Goal: Use online tool/utility: Utilize a website feature to perform a specific function

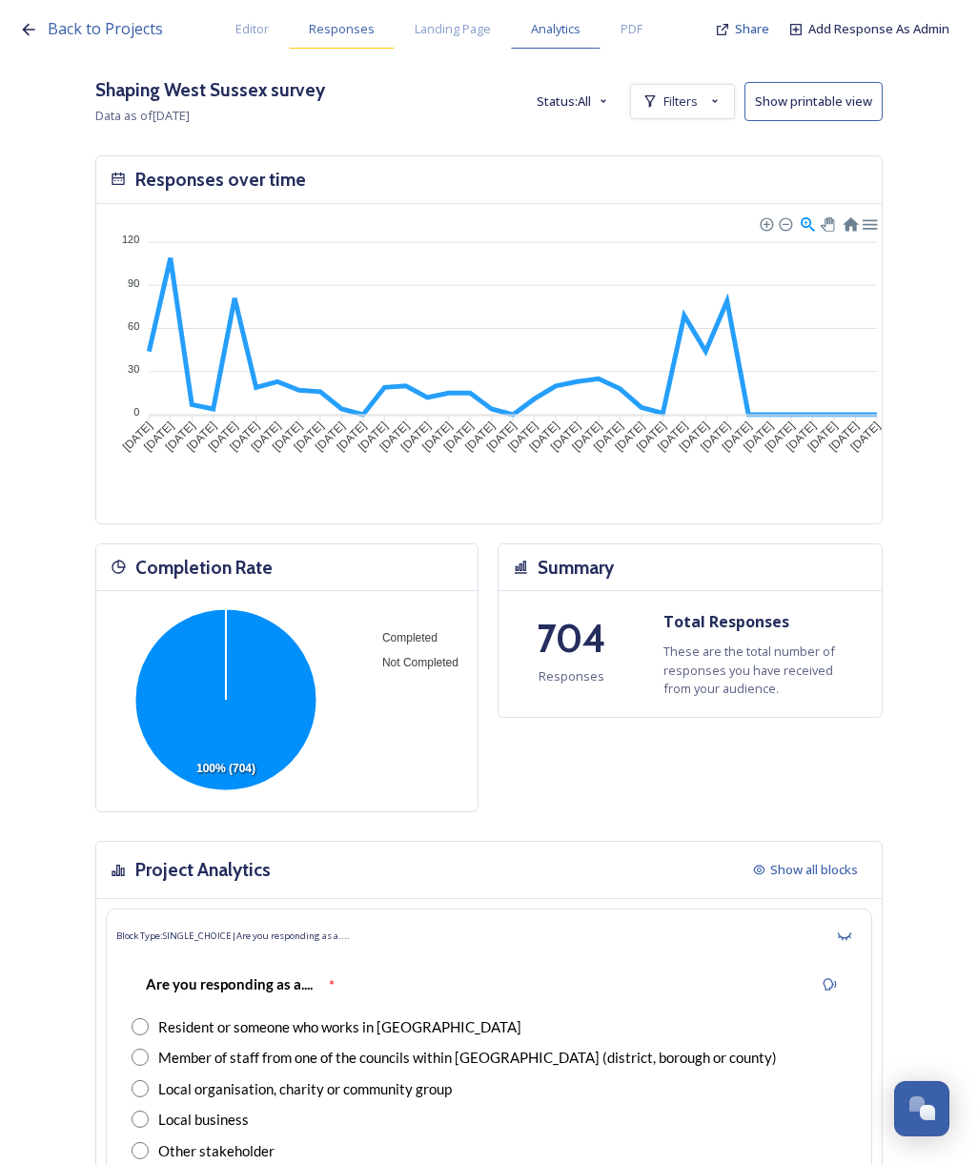
click at [318, 31] on span "Responses" at bounding box center [342, 29] width 66 height 18
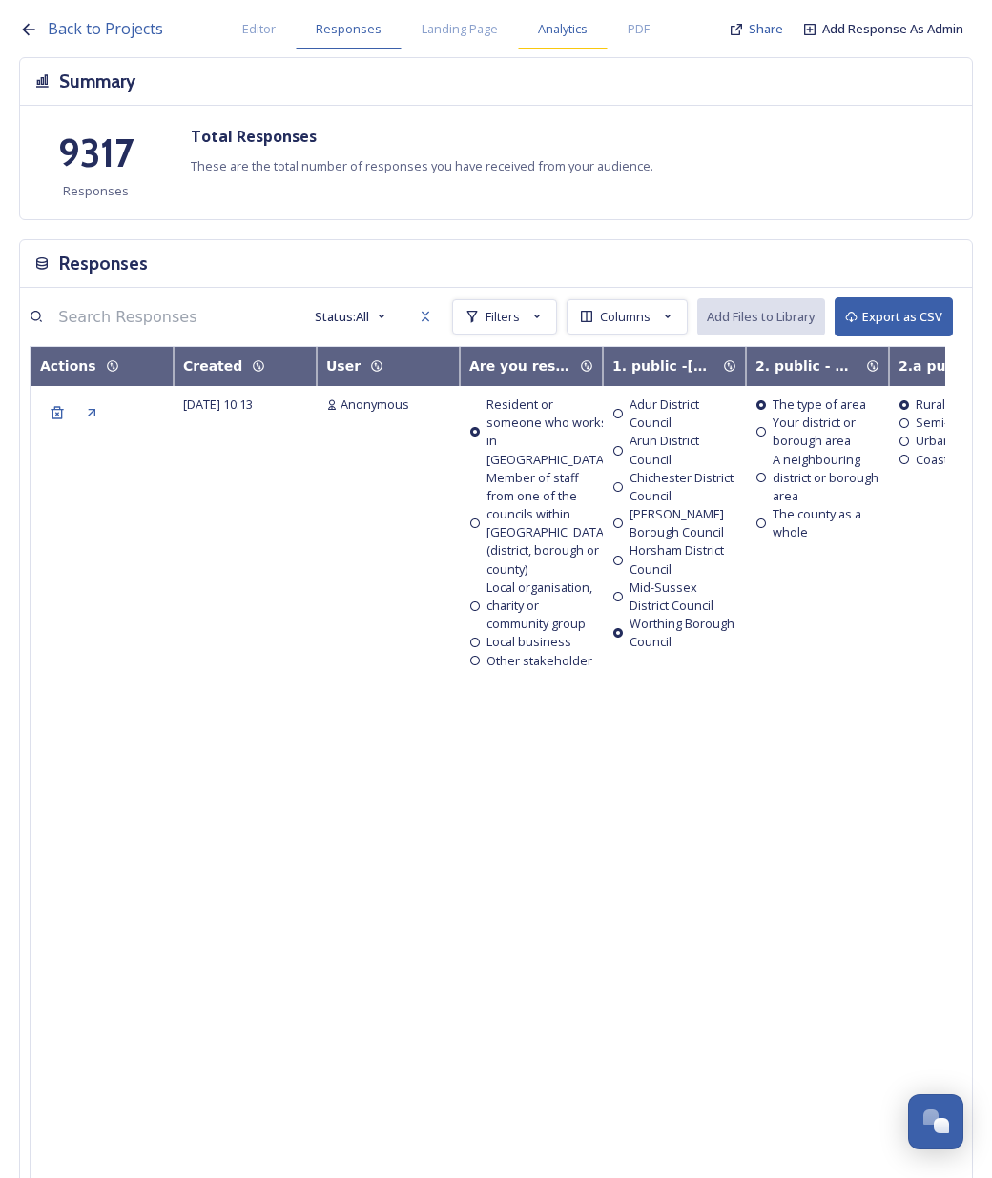
click at [560, 28] on span "Analytics" at bounding box center [563, 29] width 50 height 18
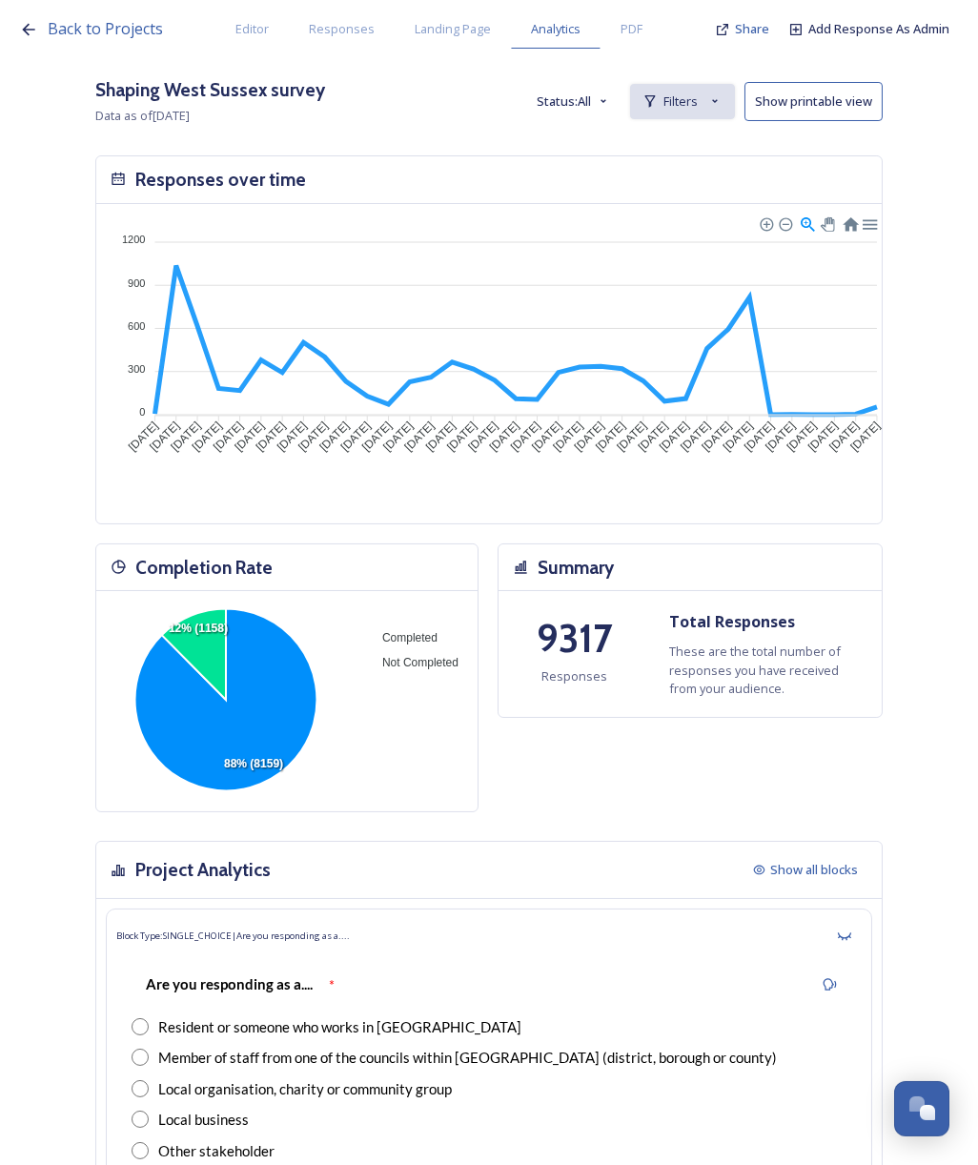
click at [698, 108] on span "Filters" at bounding box center [681, 101] width 34 height 18
click at [718, 145] on span "New Filter" at bounding box center [690, 143] width 56 height 18
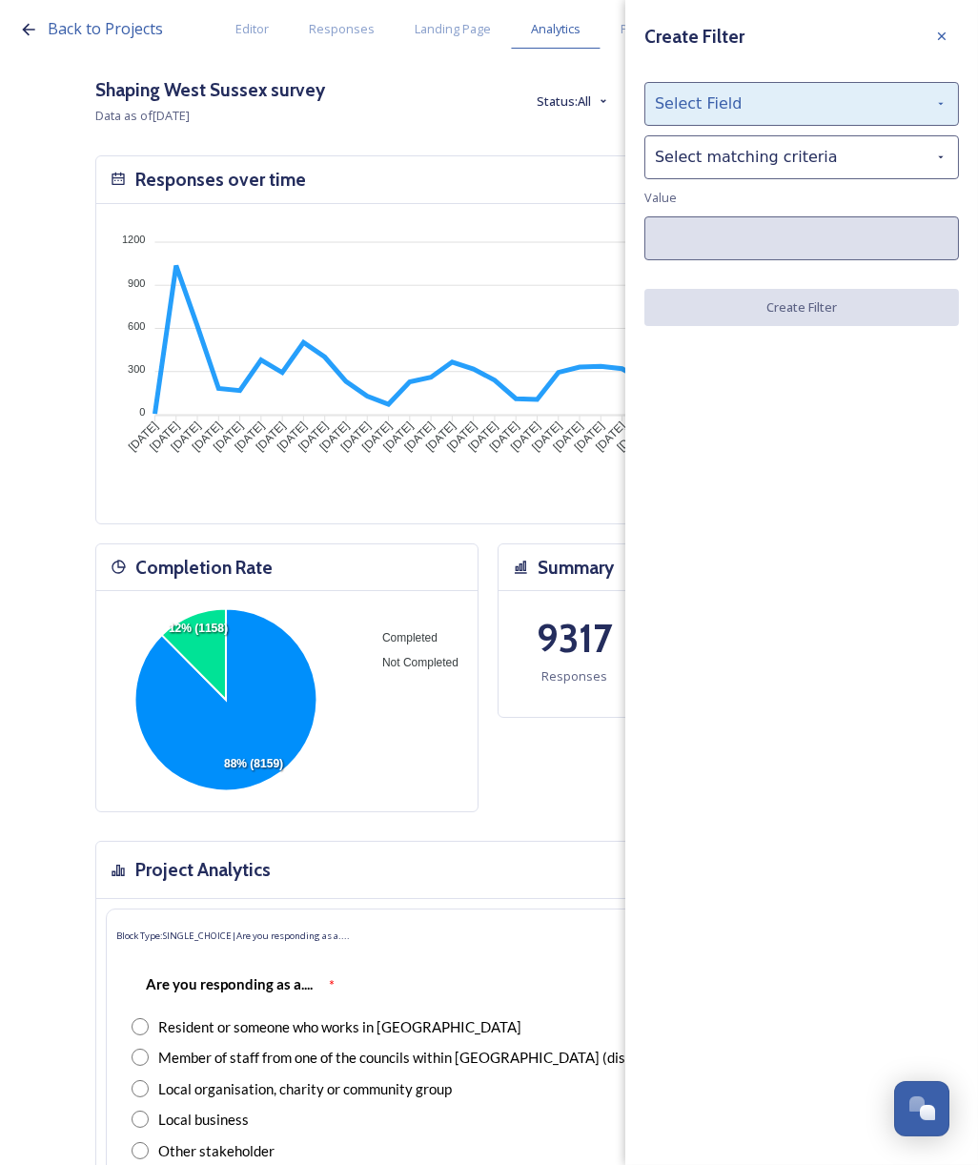
click at [746, 105] on div "Select Field" at bounding box center [802, 104] width 315 height 44
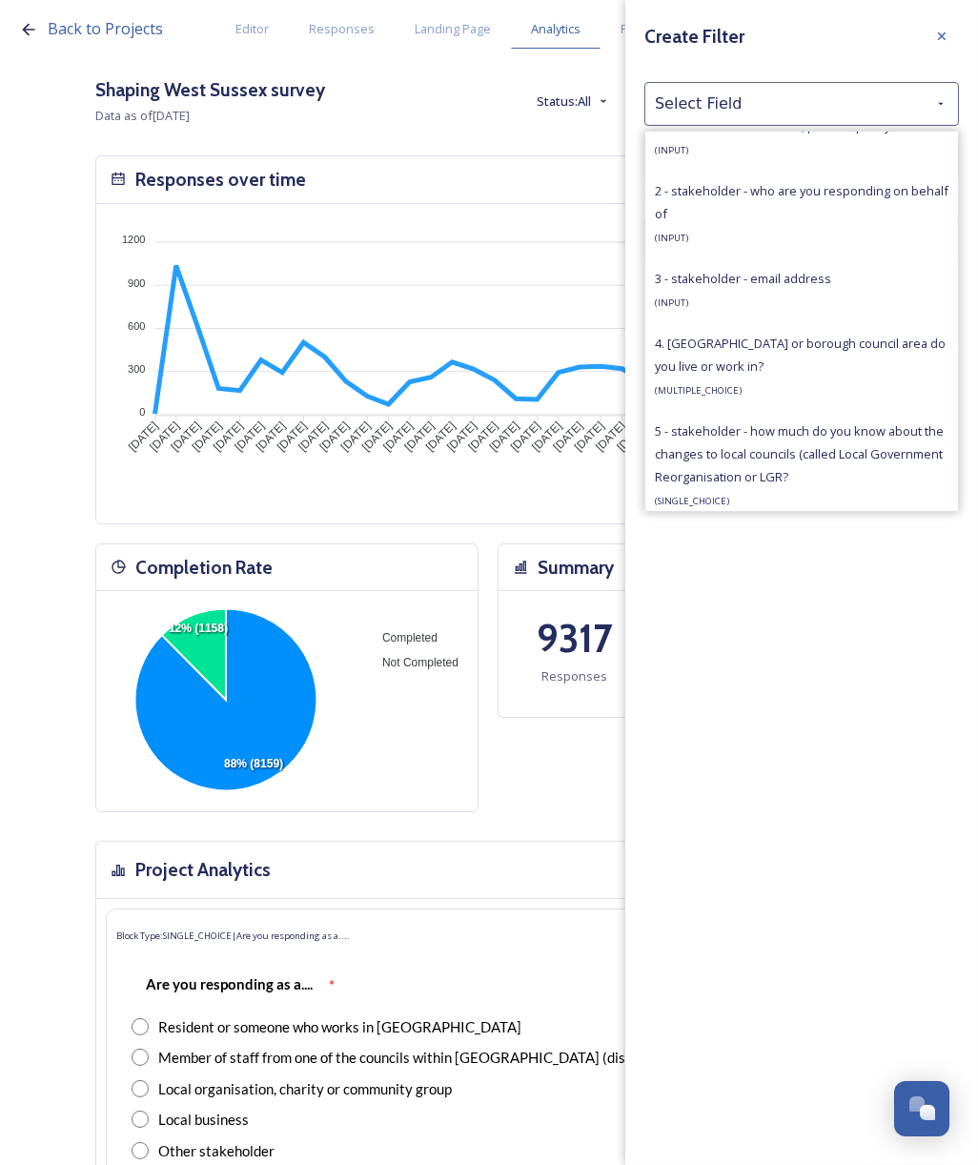
scroll to position [1055, 0]
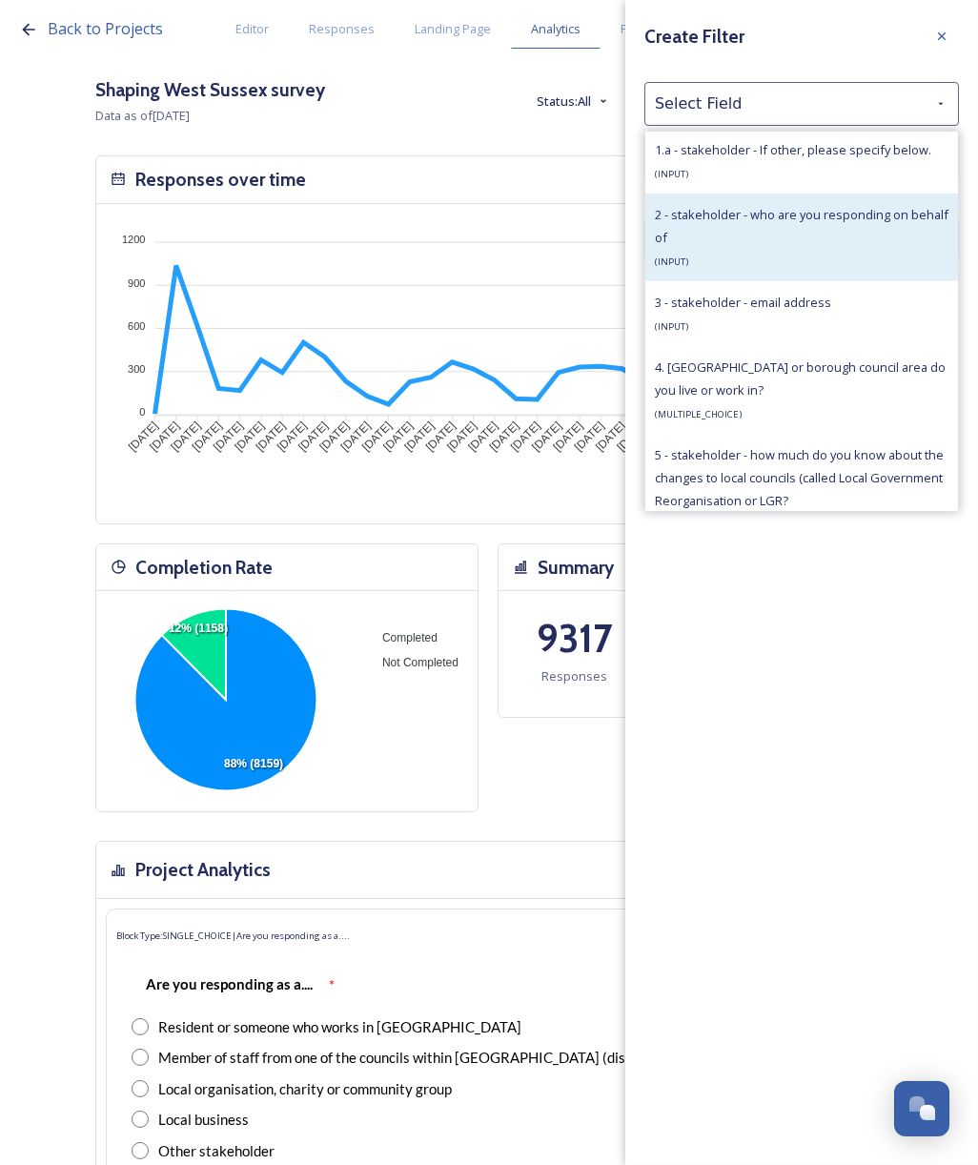
click at [824, 230] on div "2 - stakeholder - who are you responding on behalf of ( INPUT )" at bounding box center [802, 237] width 294 height 69
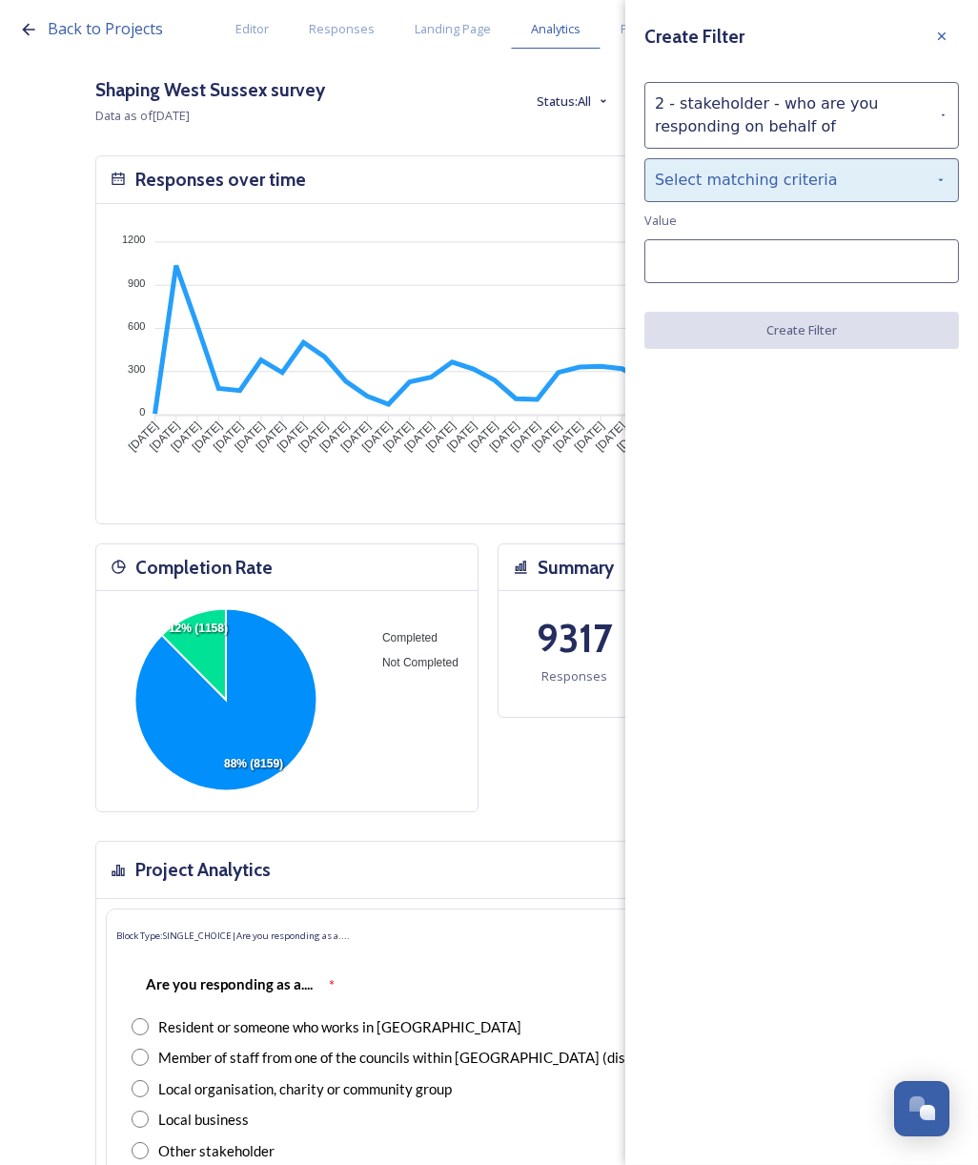
click at [790, 187] on div "Select matching criteria" at bounding box center [802, 180] width 315 height 44
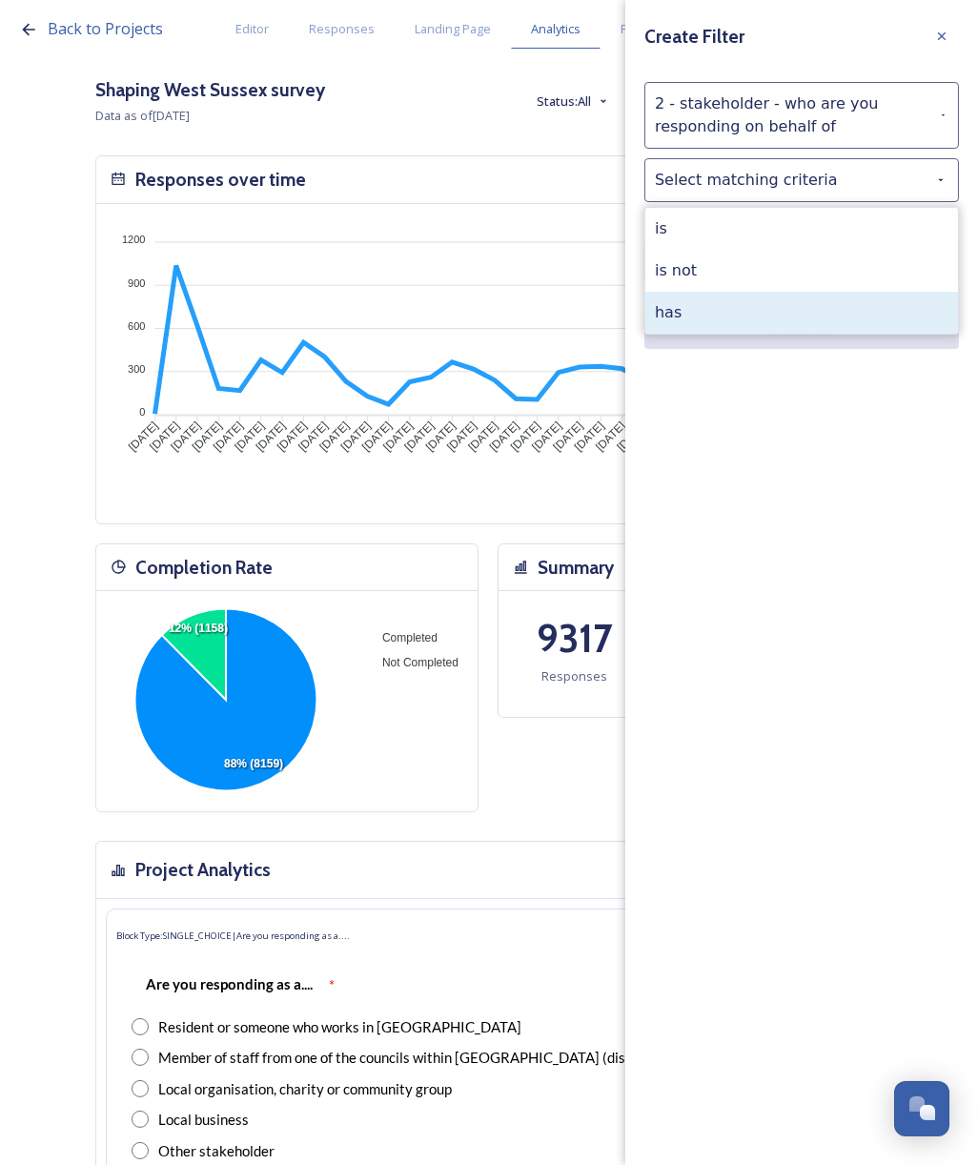
click at [716, 316] on div "has" at bounding box center [801, 313] width 313 height 42
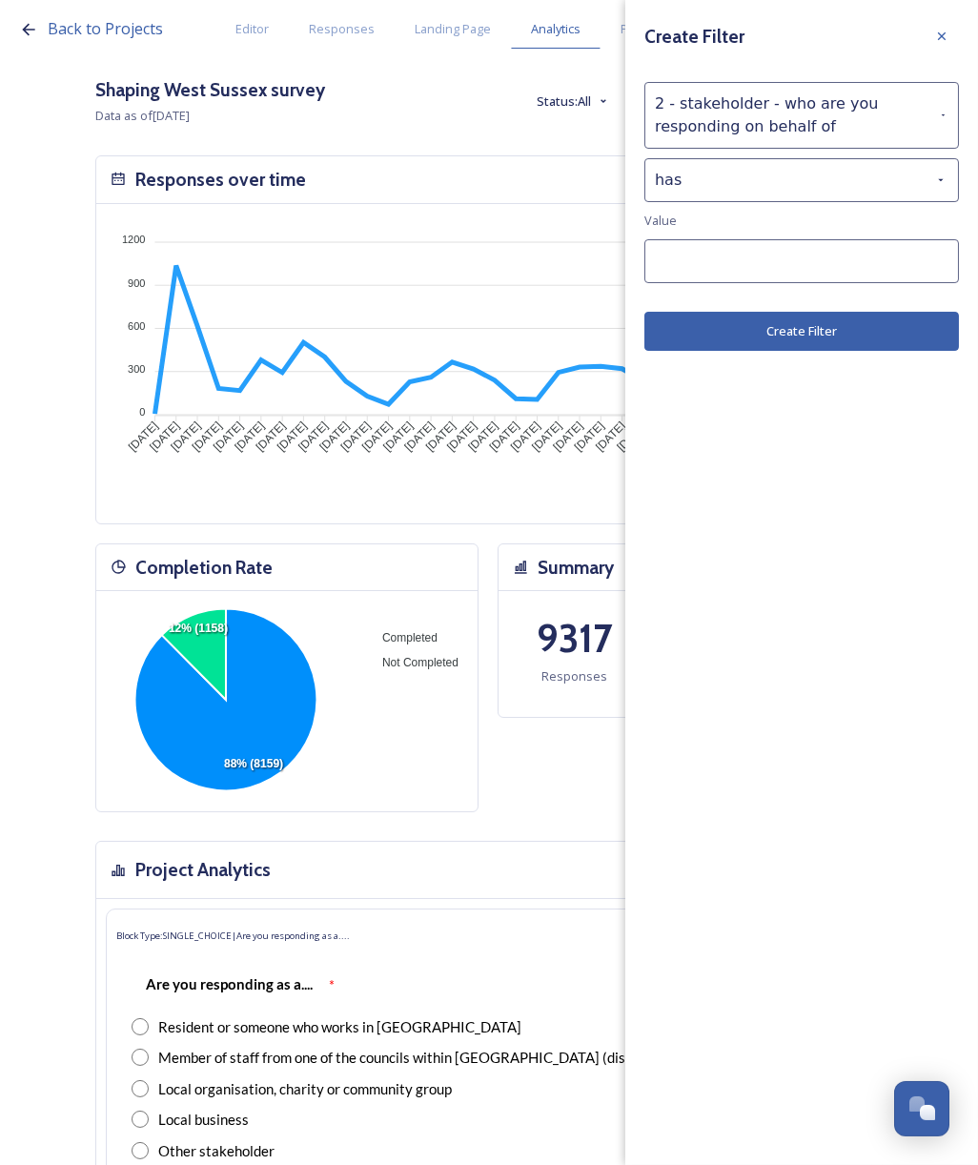
click at [744, 297] on div "Create Filter 2 - stakeholder - who are you responding on behalf of has Value C…" at bounding box center [801, 185] width 353 height 370
click at [741, 251] on input at bounding box center [802, 261] width 315 height 44
type input "MP"
click at [836, 337] on button "Create Filter" at bounding box center [802, 331] width 315 height 39
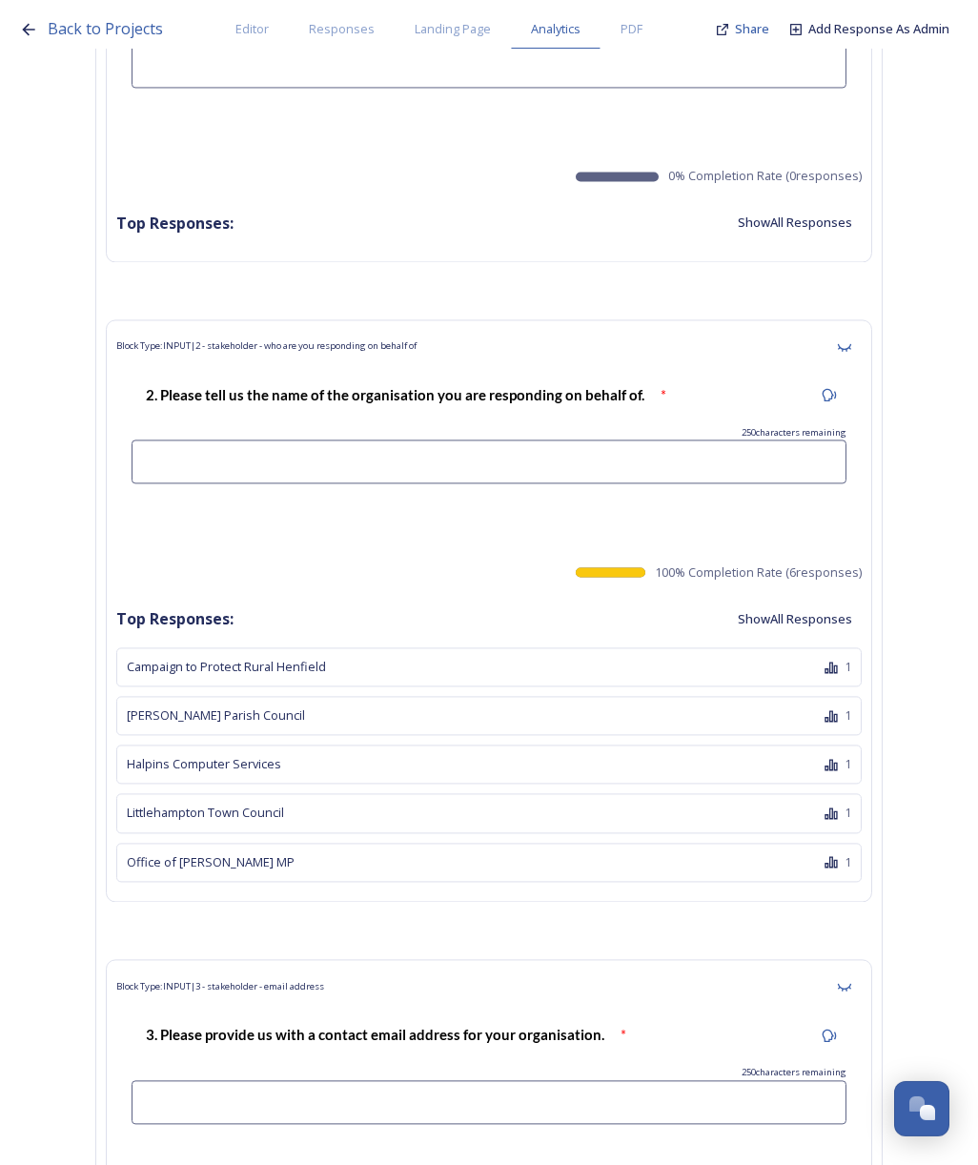
scroll to position [8840, 0]
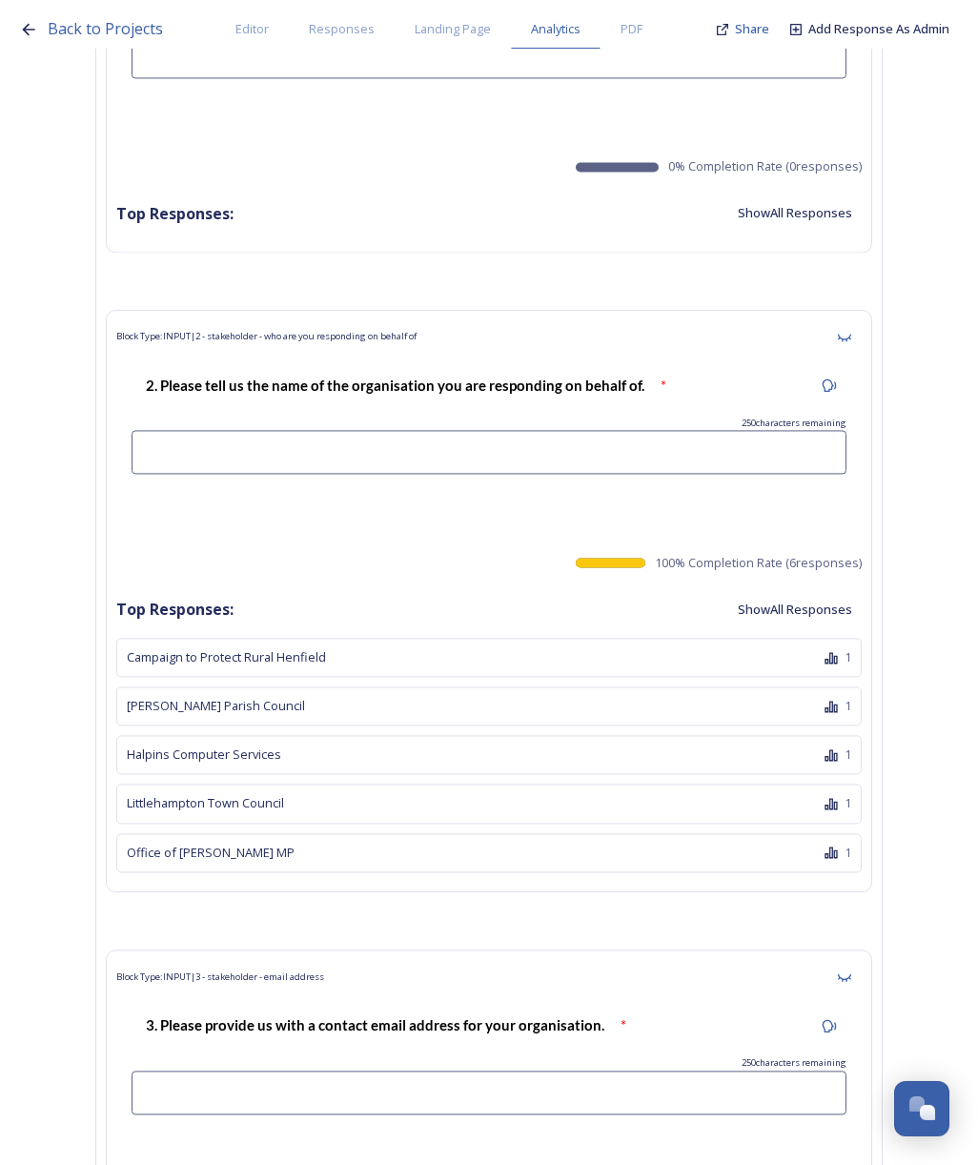
click at [807, 591] on button "Show All Responses" at bounding box center [794, 609] width 133 height 37
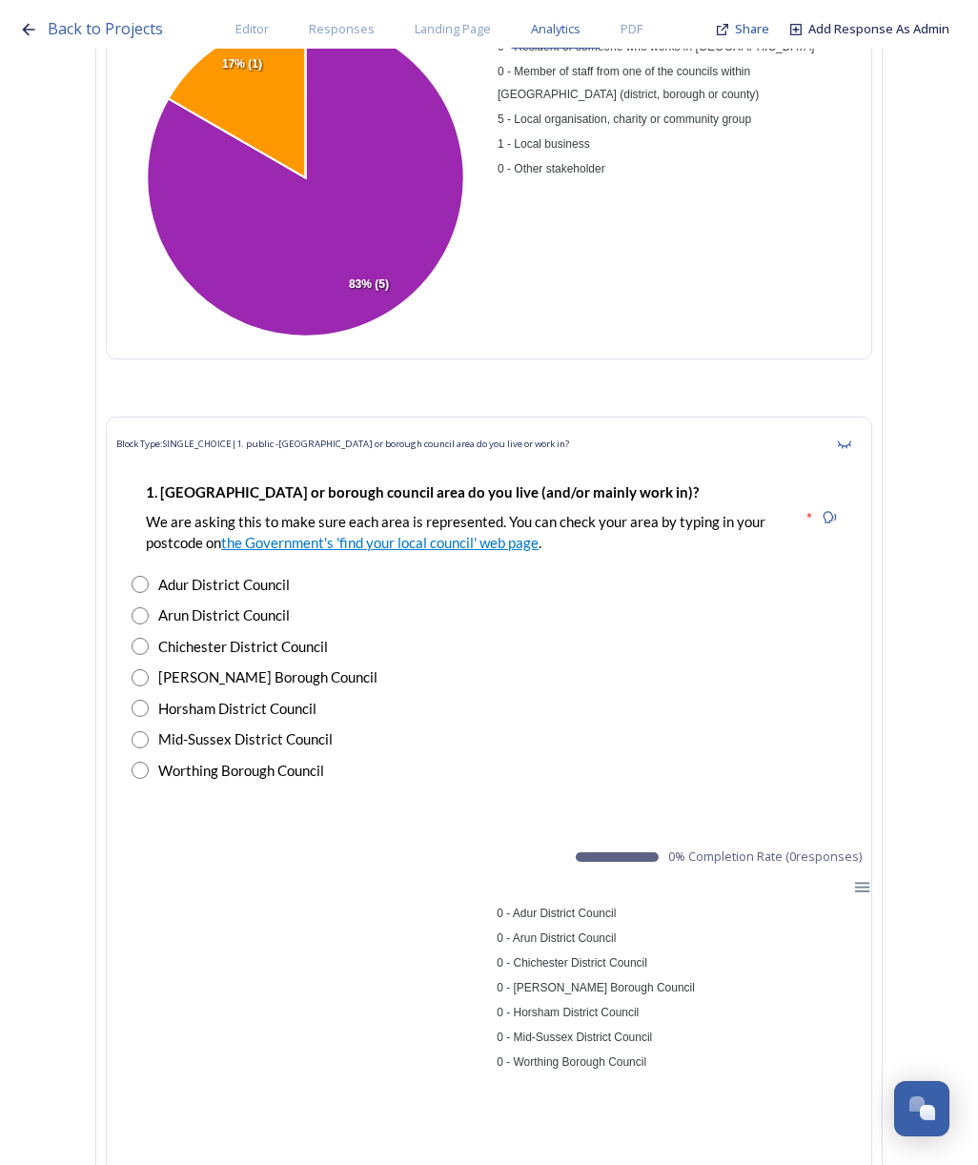
scroll to position [953, 0]
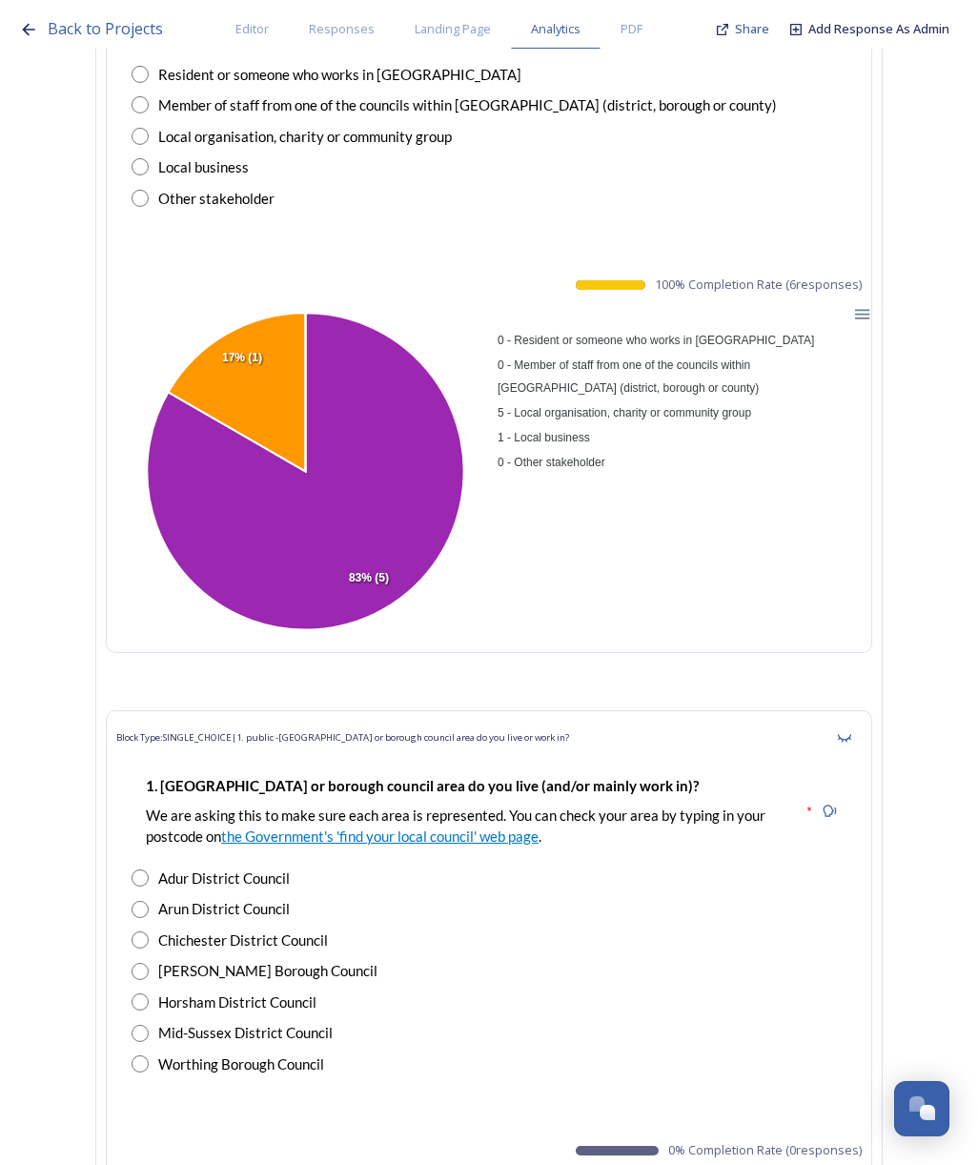
click at [826, 78] on div "Resident or someone who works in [GEOGRAPHIC_DATA]" at bounding box center [489, 75] width 715 height 22
